Goal: Information Seeking & Learning: Learn about a topic

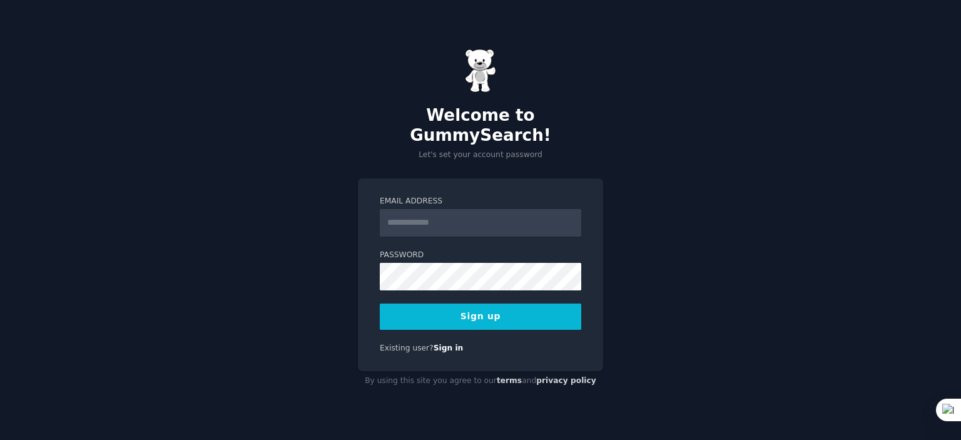
click at [470, 209] on input "Email Address" at bounding box center [481, 223] width 202 height 28
type input "**********"
click at [486, 314] on button "Sign up" at bounding box center [481, 317] width 202 height 26
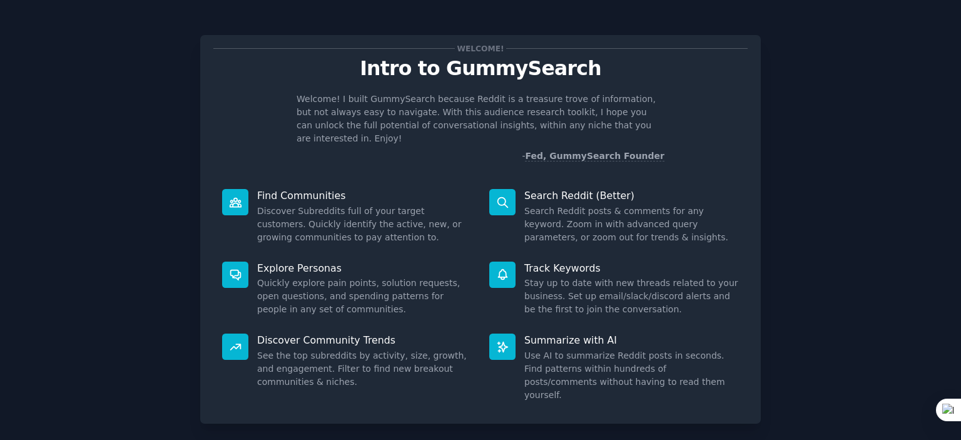
click at [881, 218] on div "Welcome! Intro to GummySearch Welcome! I built GummySearch because Reddit is a …" at bounding box center [481, 258] width 926 height 481
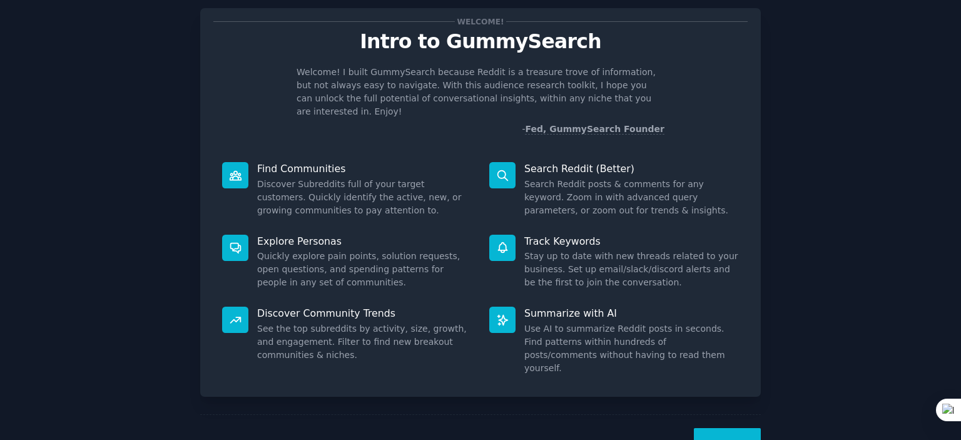
scroll to position [49, 0]
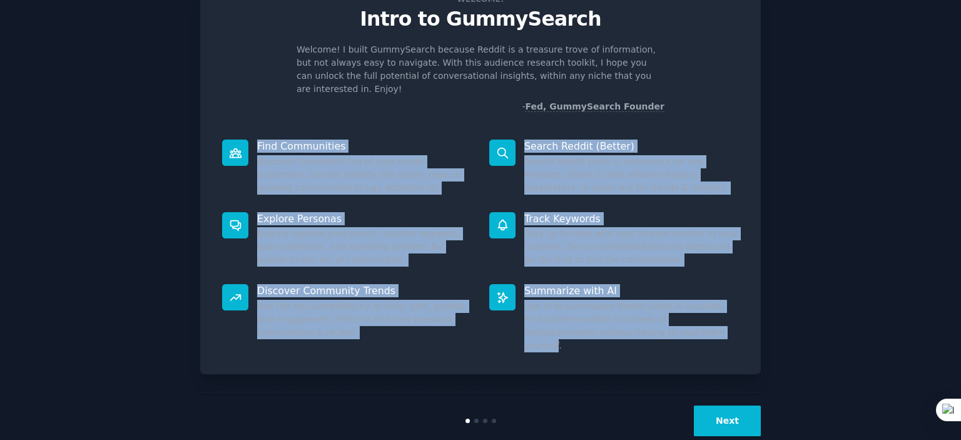
drag, startPoint x: 250, startPoint y: 115, endPoint x: 633, endPoint y: 315, distance: 432.2
click at [633, 315] on div "Welcome! Intro to GummySearch Welcome! I built GummySearch because Reddit is a …" at bounding box center [480, 180] width 561 height 389
copy div "Find Communities Discover Subreddits full of your target customers. Quickly ide…"
click at [725, 406] on button "Next" at bounding box center [727, 421] width 67 height 31
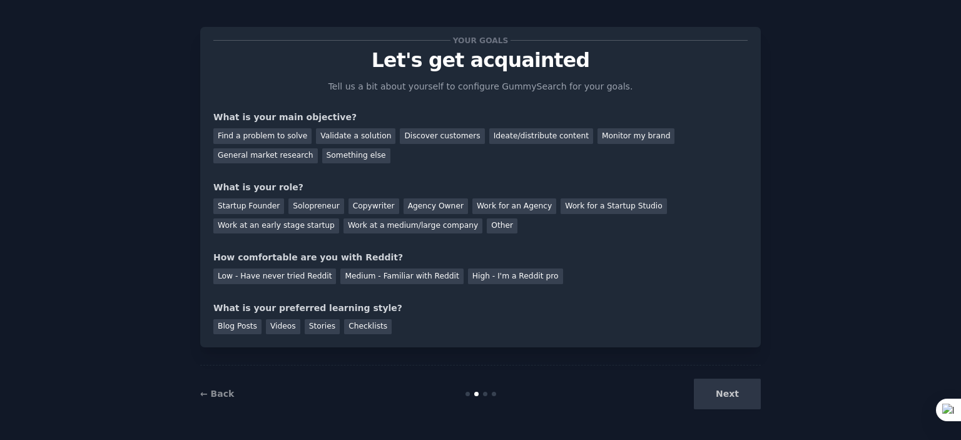
scroll to position [8, 0]
drag, startPoint x: 219, startPoint y: 93, endPoint x: 348, endPoint y: 232, distance: 189.1
click at [348, 232] on div "Your goals Let's get acquainted Tell us a bit about yourself to configure Gummy…" at bounding box center [480, 188] width 534 height 294
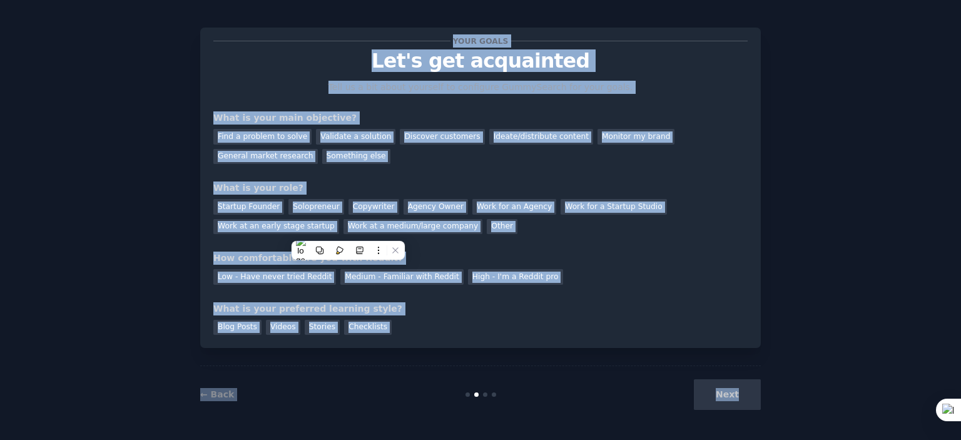
drag, startPoint x: 503, startPoint y: 242, endPoint x: 512, endPoint y: 250, distance: 11.5
click at [503, 242] on div "Your goals Let's get acquainted Tell us a bit about yourself to configure Gummy…" at bounding box center [480, 188] width 534 height 294
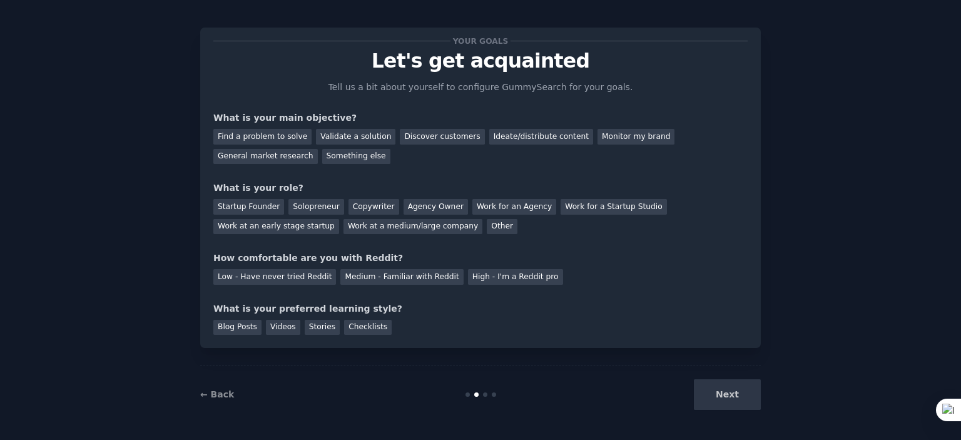
click at [719, 401] on div "Next" at bounding box center [667, 394] width 187 height 31
click at [604, 320] on div "Blog Posts Videos Stories Checklists" at bounding box center [480, 325] width 534 height 20
drag, startPoint x: 718, startPoint y: 390, endPoint x: 477, endPoint y: 306, distance: 255.7
click at [718, 391] on div "Next" at bounding box center [667, 394] width 187 height 31
click at [285, 129] on div "Find a problem to solve" at bounding box center [262, 137] width 98 height 16
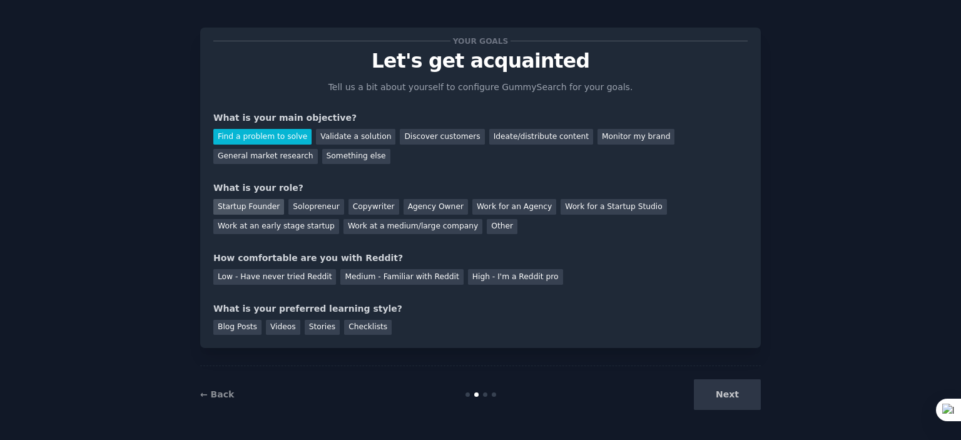
click at [271, 207] on div "Startup Founder" at bounding box center [248, 207] width 71 height 16
click at [295, 272] on div "Low - Have never tried Reddit" at bounding box center [274, 277] width 123 height 16
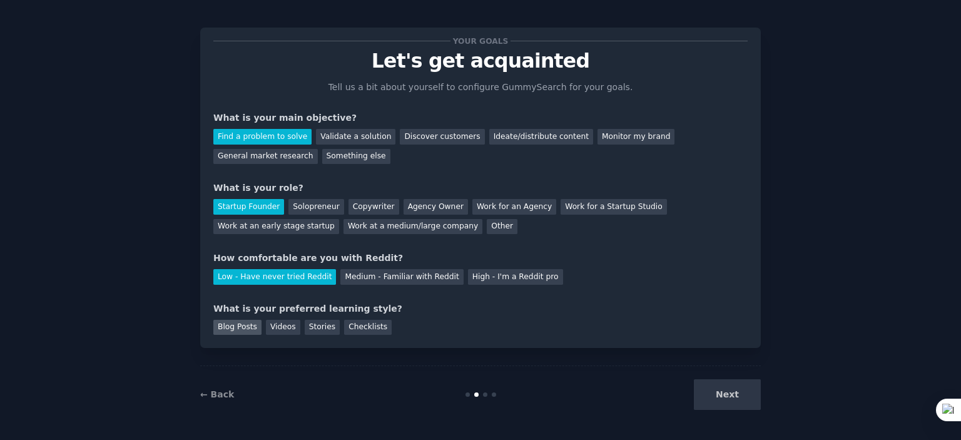
click at [245, 330] on div "Blog Posts" at bounding box center [237, 328] width 48 height 16
click at [742, 401] on button "Next" at bounding box center [727, 394] width 67 height 31
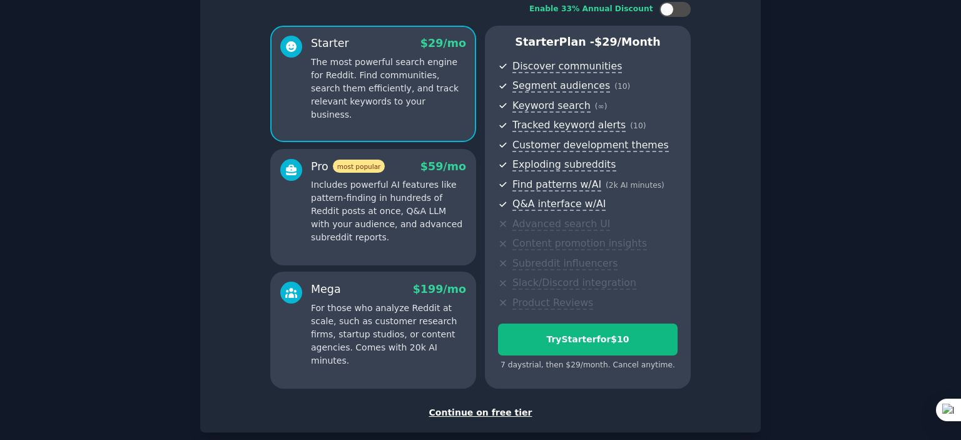
scroll to position [153, 0]
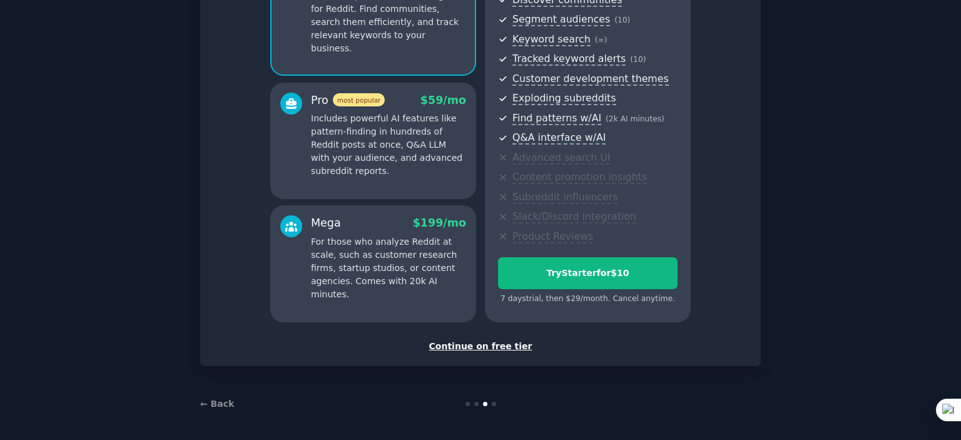
click at [486, 347] on div "Continue on free tier" at bounding box center [480, 346] width 534 height 13
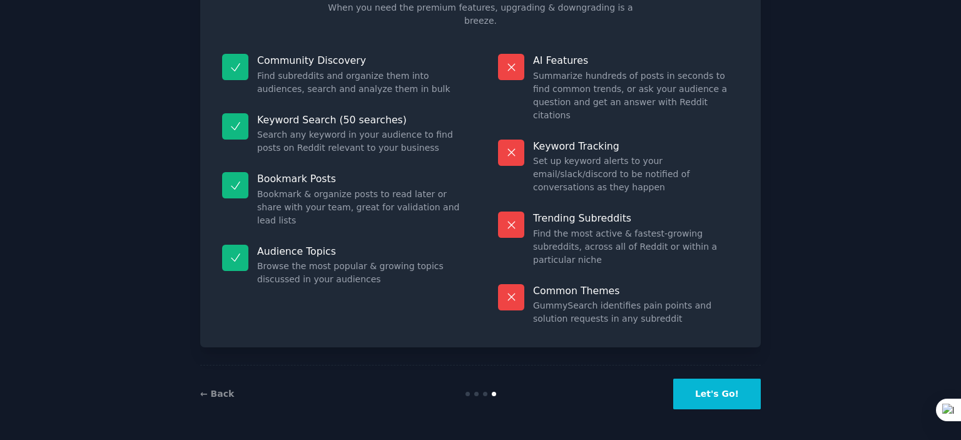
scroll to position [47, 0]
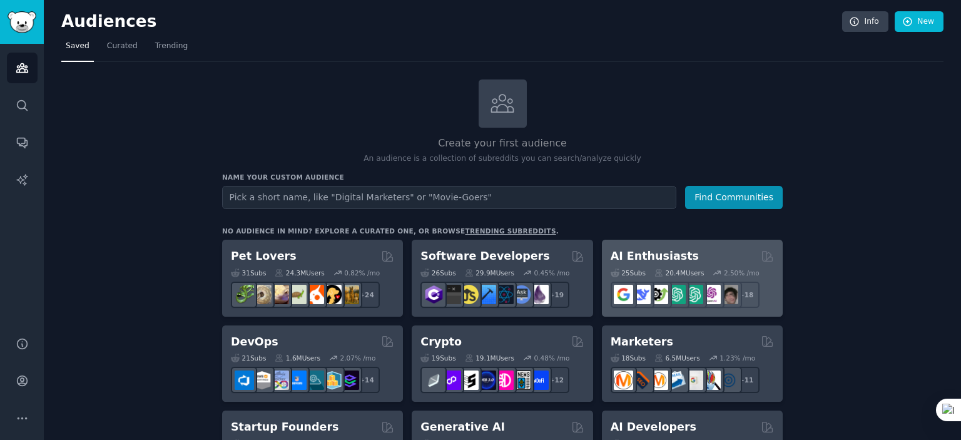
click at [689, 261] on div "AI Enthusiasts" at bounding box center [692, 256] width 163 height 16
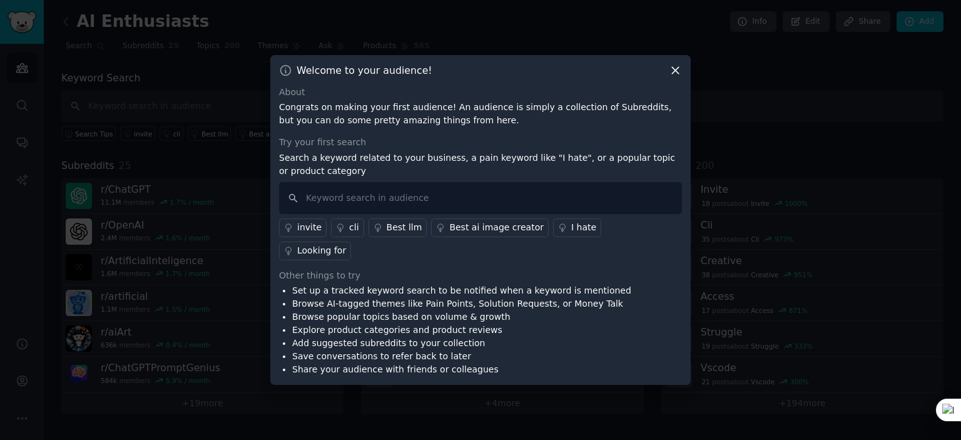
click at [671, 77] on icon at bounding box center [675, 70] width 13 height 13
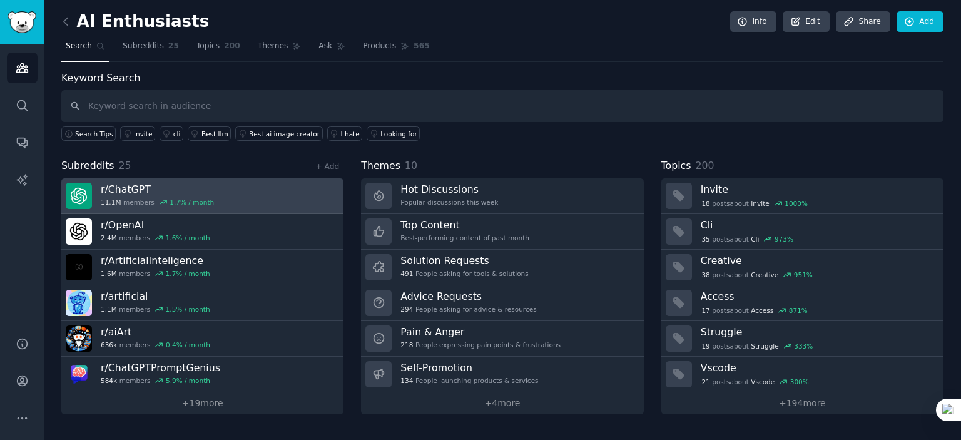
click at [218, 191] on link "r/ ChatGPT 11.1M members 1.7 % / month" at bounding box center [202, 196] width 282 height 36
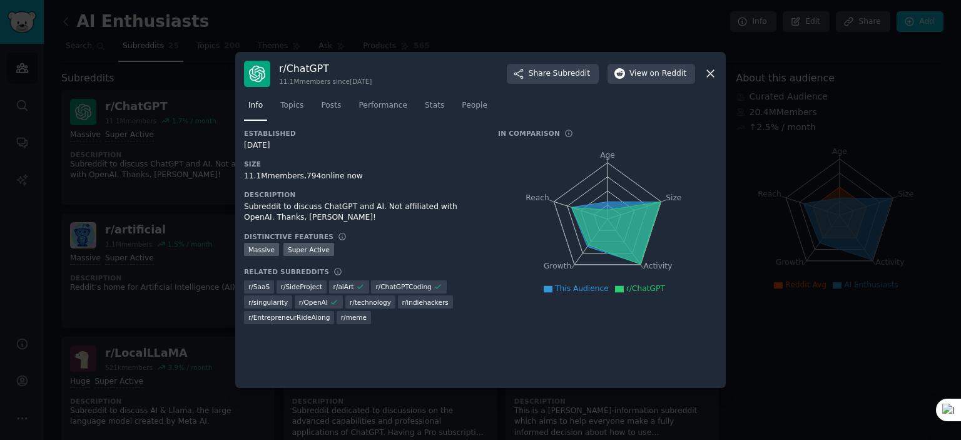
click at [710, 75] on icon at bounding box center [710, 73] width 13 height 13
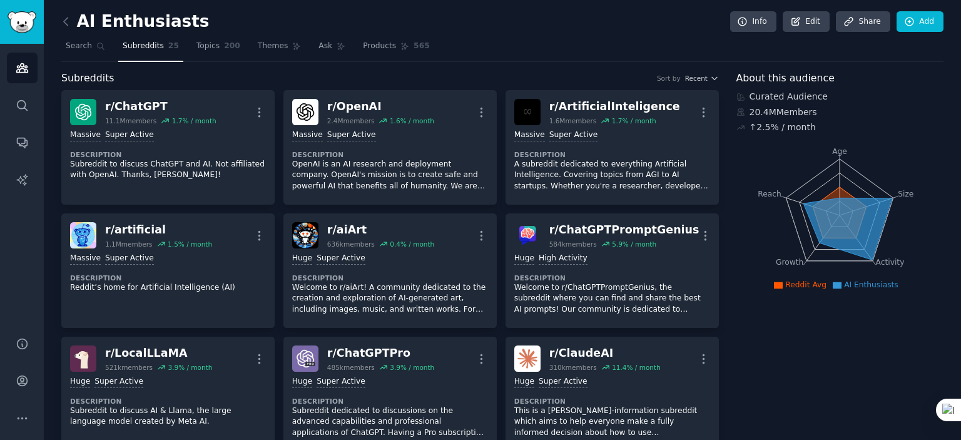
click at [125, 44] on span "Subreddits" at bounding box center [143, 46] width 41 height 11
click at [224, 48] on span "200" at bounding box center [232, 46] width 16 height 11
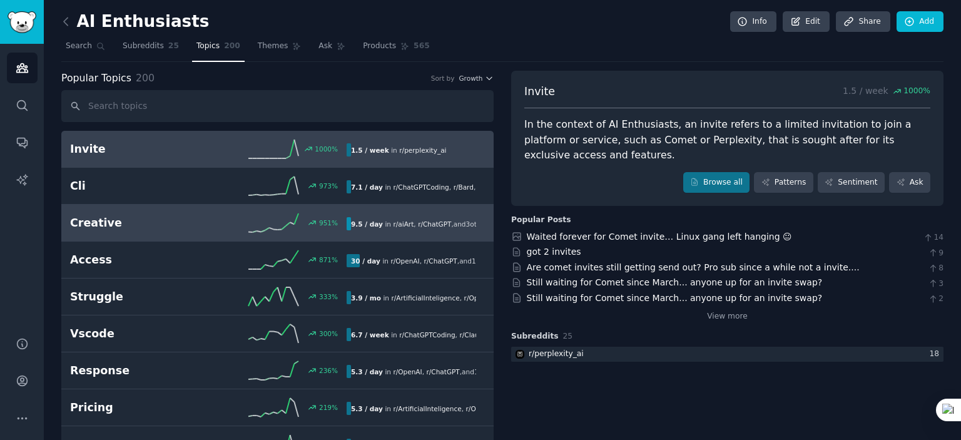
scroll to position [63, 0]
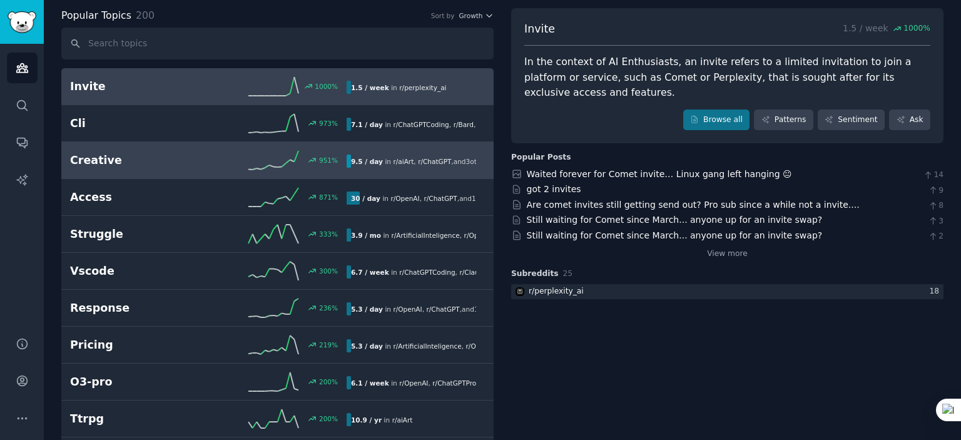
click at [228, 220] on link "Struggle 333 % 3.9 / mo in r/ ArtificialInteligence , r/ OpenAI" at bounding box center [277, 234] width 432 height 37
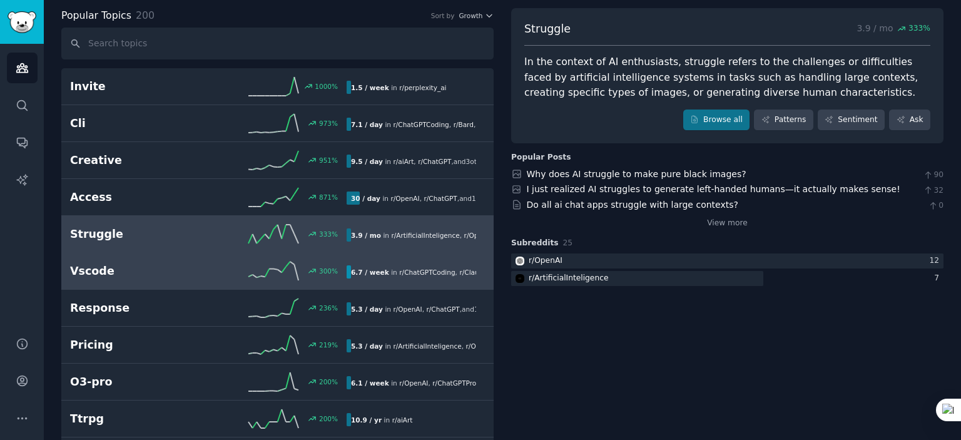
click at [125, 276] on h2 "Vscode" at bounding box center [139, 271] width 138 height 16
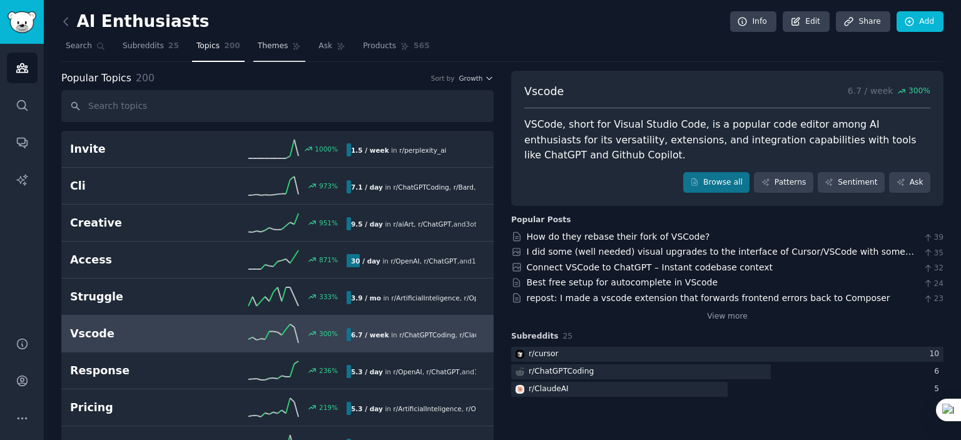
click at [258, 48] on span "Themes" at bounding box center [273, 46] width 31 height 11
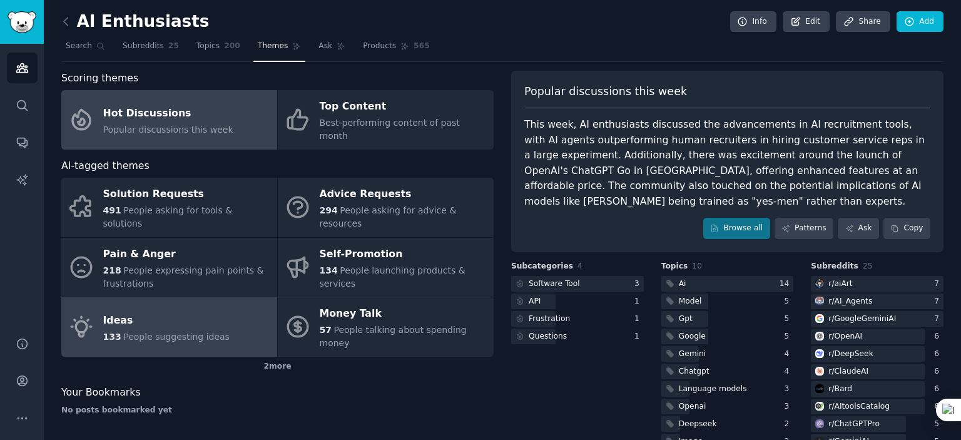
click at [195, 310] on div "Ideas" at bounding box center [166, 320] width 126 height 20
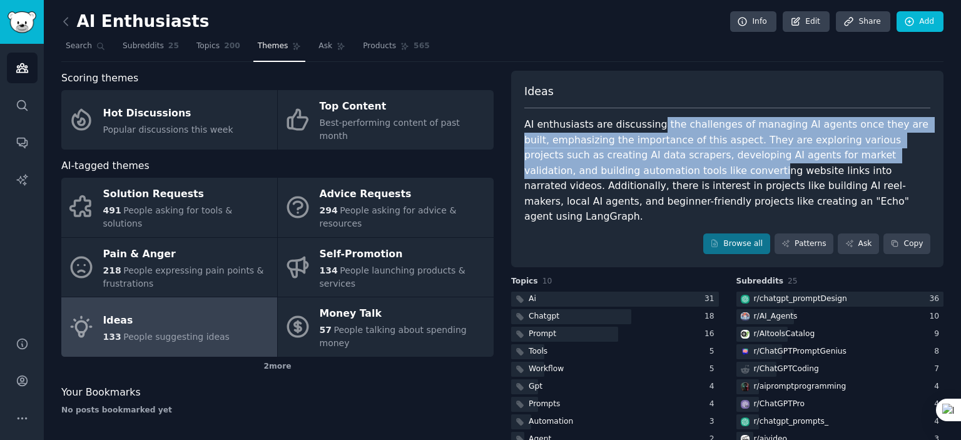
drag, startPoint x: 645, startPoint y: 127, endPoint x: 651, endPoint y: 165, distance: 38.7
click at [651, 165] on div "AI enthusiasts are discussing the challenges of managing AI agents once they ar…" at bounding box center [727, 171] width 406 height 108
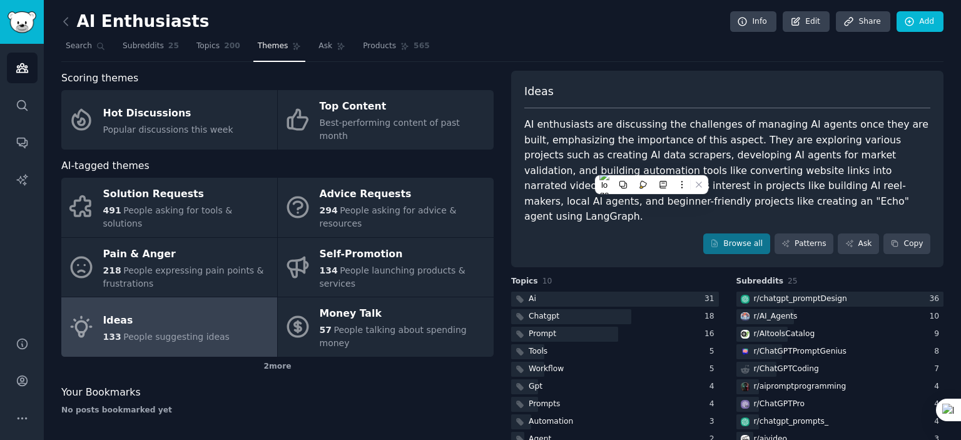
drag, startPoint x: 0, startPoint y: 207, endPoint x: 1, endPoint y: 192, distance: 14.4
click at [0, 207] on div "Audiences Search Conversations AI Reports" at bounding box center [22, 183] width 44 height 278
